Goal: Find contact information: Find contact information

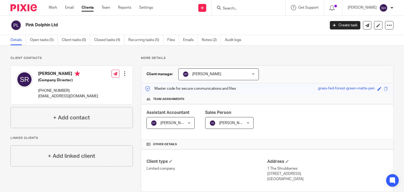
click at [237, 10] on input "Search" at bounding box center [245, 8] width 47 height 5
paste input "Bilal Khurram"
click button "submit" at bounding box center [0, 0] width 0 height 0
click at [253, 9] on input "Bilal Khurram" at bounding box center [245, 8] width 47 height 5
type input "B"
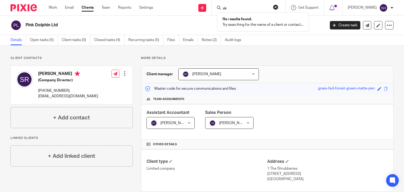
type input "s"
click at [89, 10] on link "Clients" at bounding box center [88, 7] width 12 height 5
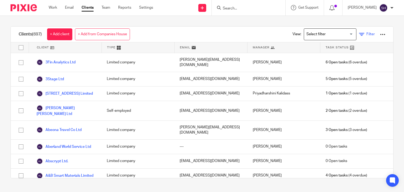
click at [359, 32] on icon at bounding box center [361, 34] width 5 height 5
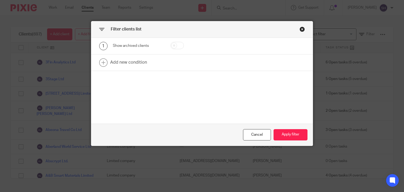
click at [175, 44] on input "checkbox" at bounding box center [176, 45] width 13 height 7
checkbox input "true"
click at [291, 132] on button "Apply filter" at bounding box center [291, 134] width 34 height 11
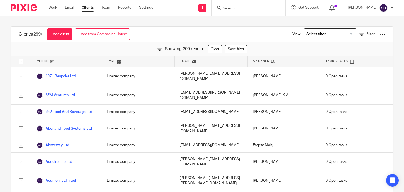
click at [333, 33] on input "Search for option" at bounding box center [329, 34] width 49 height 9
click at [358, 23] on div "Clients (299) + Add client + Add from Companies House View: Loading... Filter S…" at bounding box center [202, 104] width 404 height 176
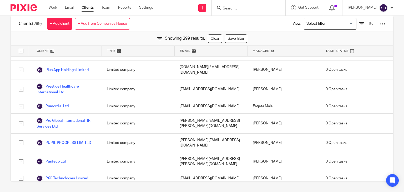
scroll to position [3400, 0]
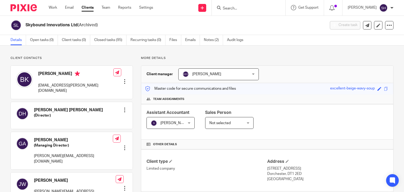
click at [291, 58] on p "More details" at bounding box center [267, 58] width 253 height 4
click at [285, 43] on div "Details Open tasks (0) Client tasks (0) Closed tasks (95) Recurring tasks (0) F…" at bounding box center [202, 40] width 404 height 11
click at [232, 8] on input "Search" at bounding box center [245, 8] width 47 height 5
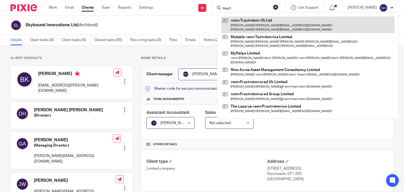
type input "tract"
click at [249, 21] on link at bounding box center [307, 25] width 173 height 16
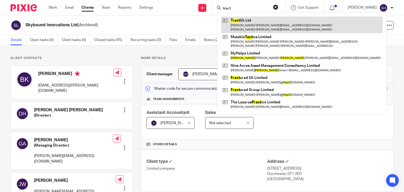
click at [246, 19] on link at bounding box center [302, 25] width 162 height 16
click at [257, 23] on link at bounding box center [302, 25] width 162 height 16
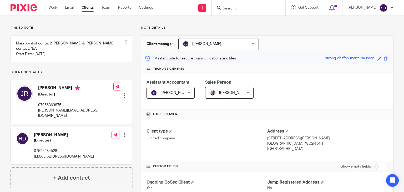
scroll to position [53, 0]
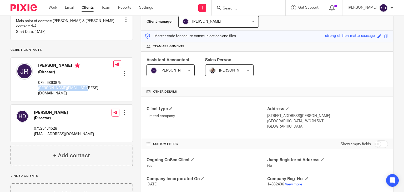
drag, startPoint x: 37, startPoint y: 93, endPoint x: 90, endPoint y: 99, distance: 53.5
click at [90, 99] on div "James Elliot Rumbelow (Director) 07956363875 jamie@jamierumbelow.net Edit conta…" at bounding box center [72, 80] width 122 height 44
copy p "[PERSON_NAME][EMAIL_ADDRESS][DOMAIN_NAME]"
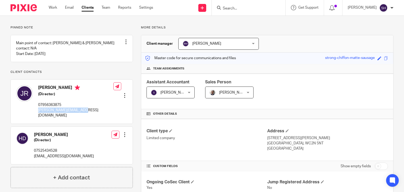
scroll to position [0, 0]
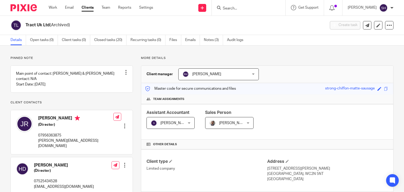
click at [233, 11] on input "Search" at bounding box center [245, 8] width 47 height 5
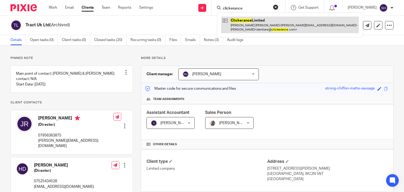
type input "clickerance"
click at [256, 22] on link at bounding box center [290, 25] width 138 height 16
